Goal: Information Seeking & Learning: Find specific fact

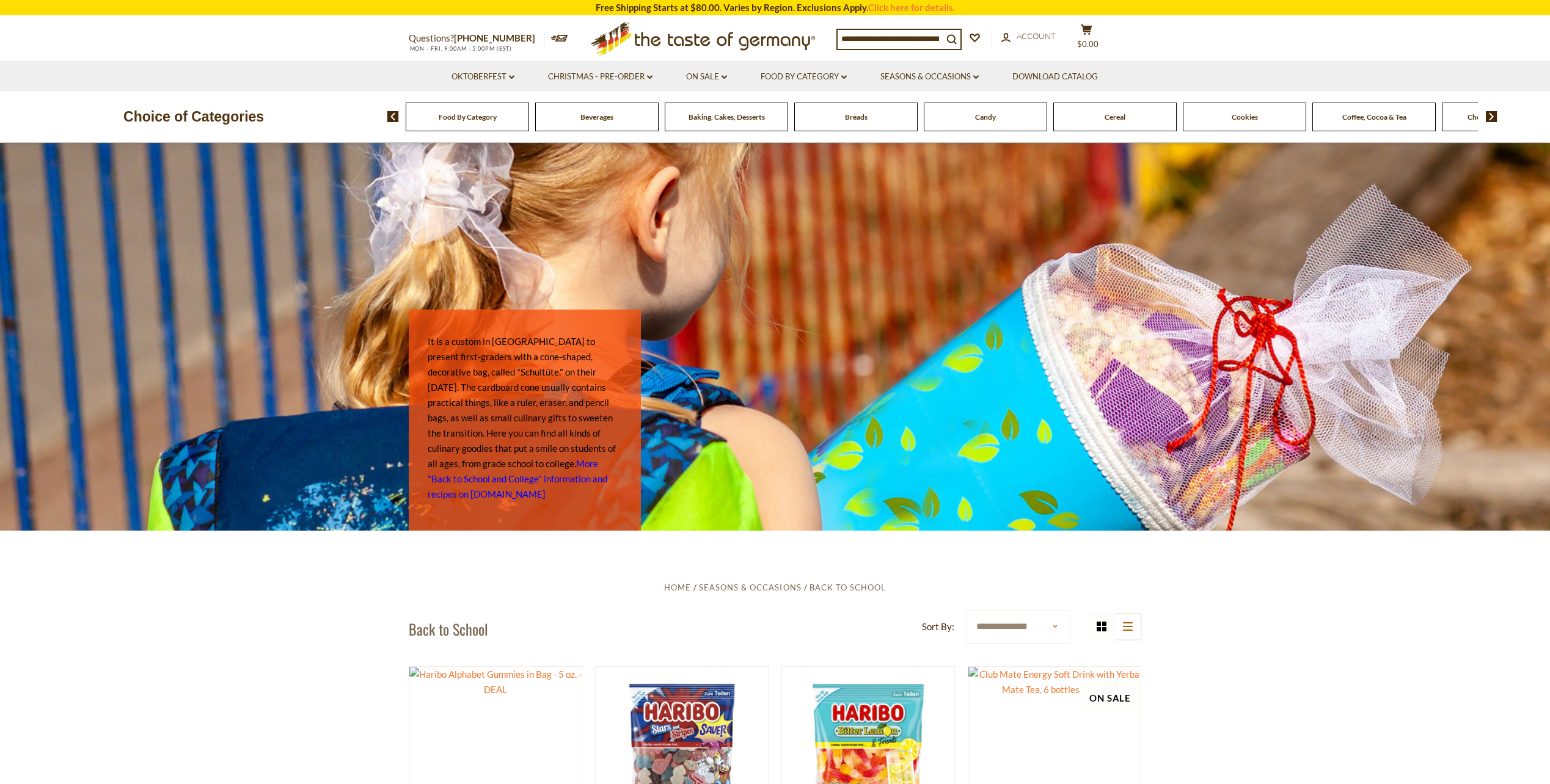
click at [870, 43] on input at bounding box center [890, 38] width 105 height 17
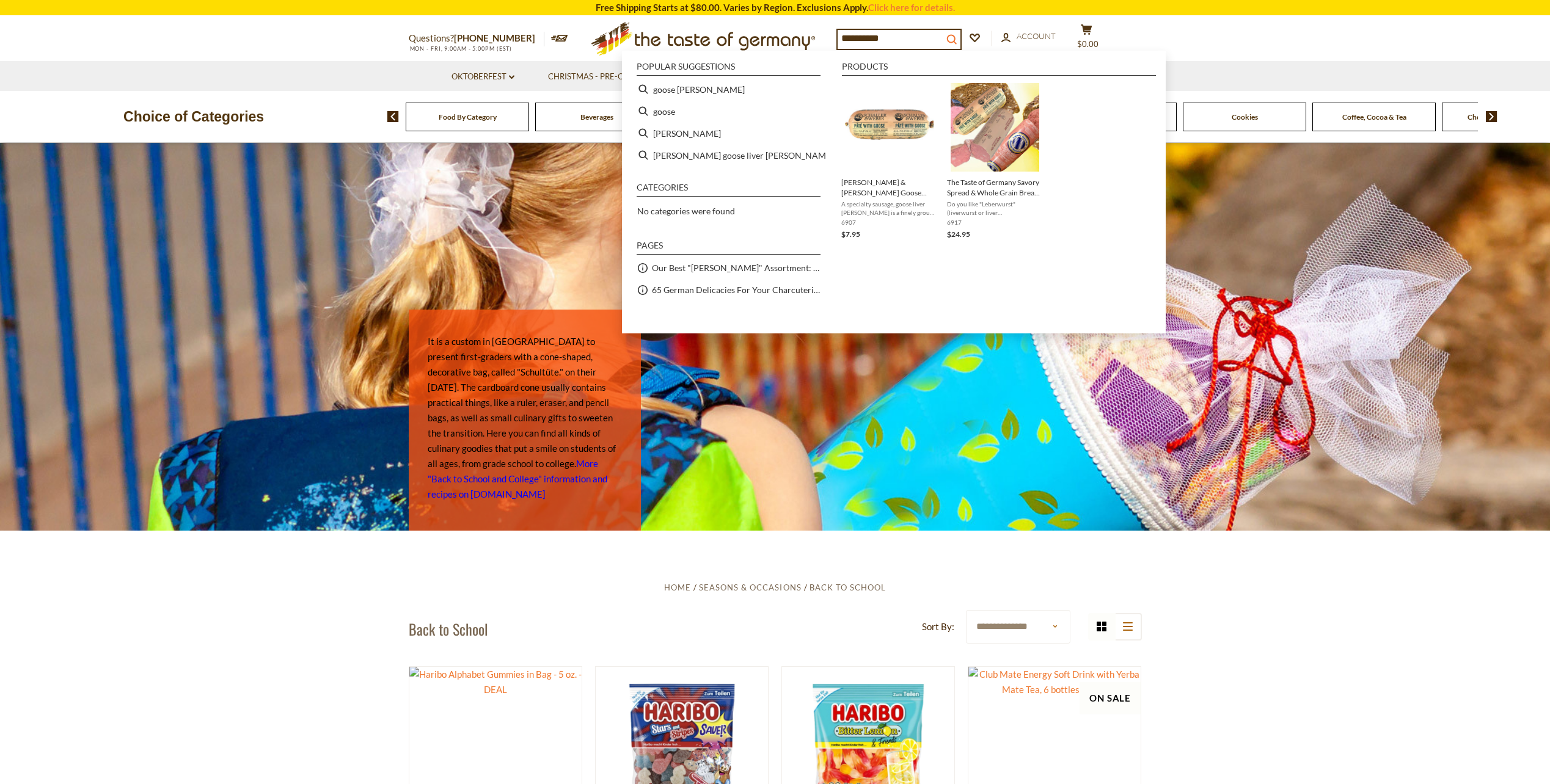
type input "**********"
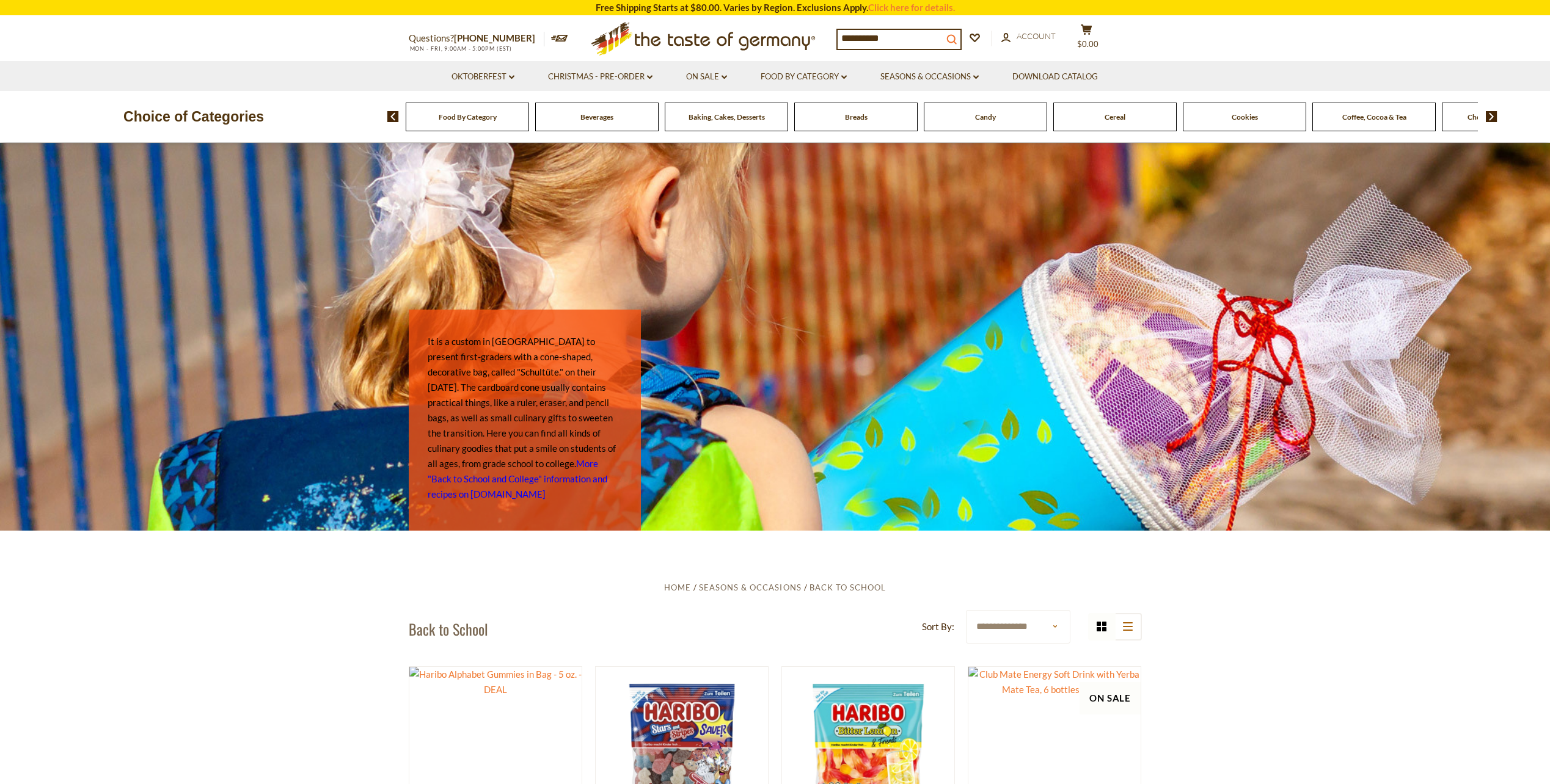
click at [957, 36] on icon "search_icon" at bounding box center [951, 39] width 10 height 10
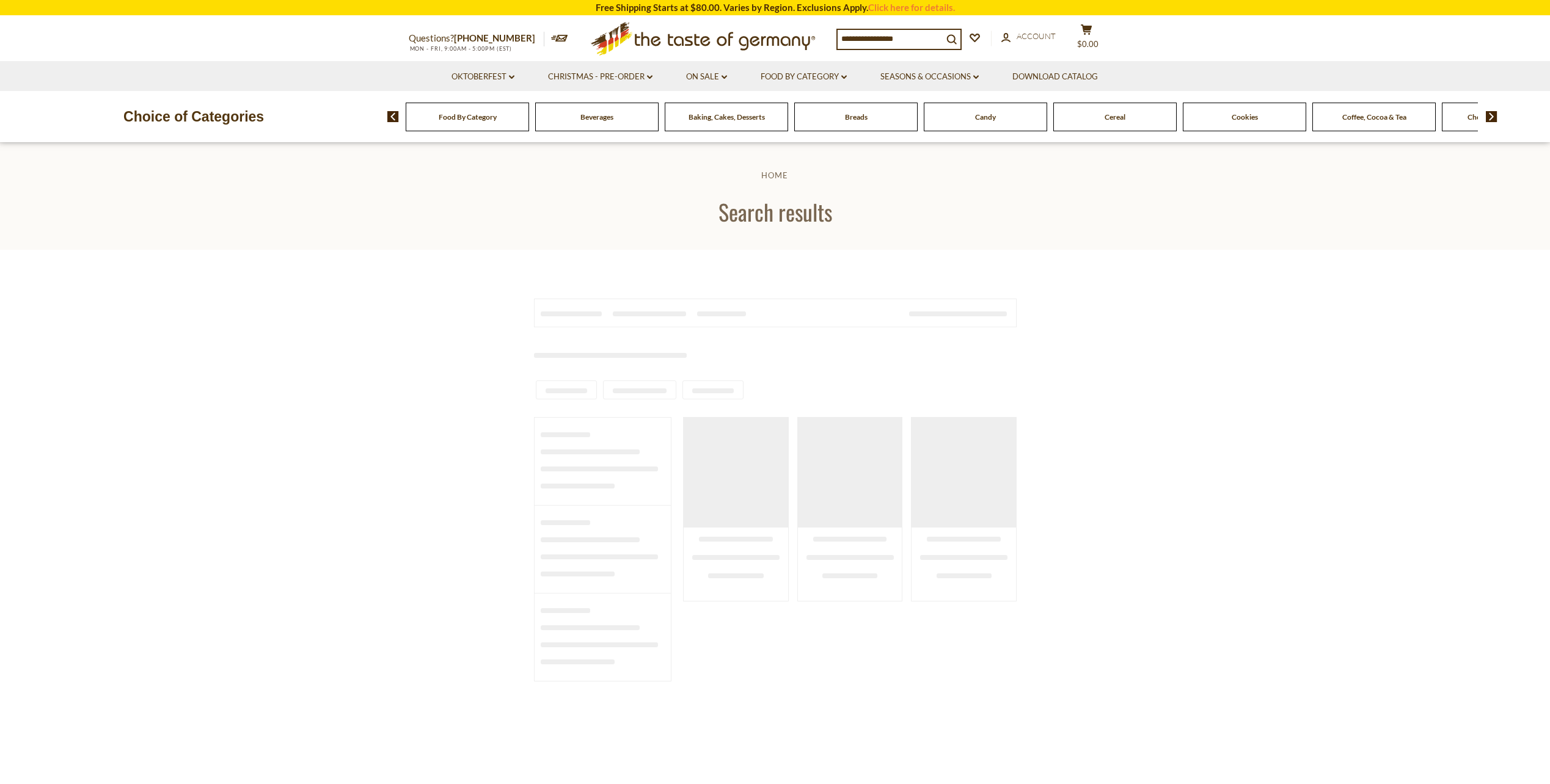
type input "**********"
